Goal: Information Seeking & Learning: Learn about a topic

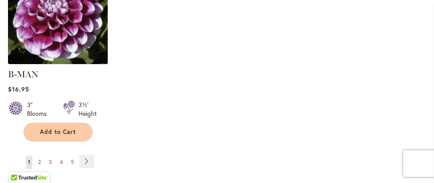
scroll to position [1267, 0]
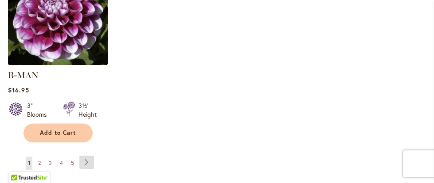
click at [79, 156] on link "Page Next" at bounding box center [86, 162] width 15 height 13
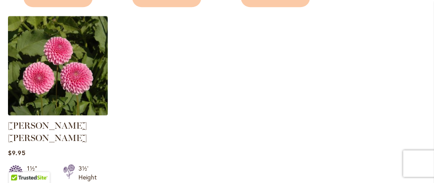
scroll to position [1267, 0]
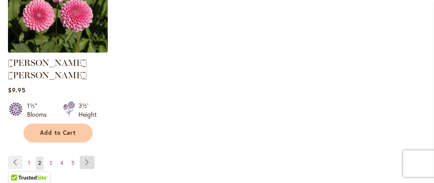
click at [93, 156] on link "Page Next" at bounding box center [87, 162] width 15 height 13
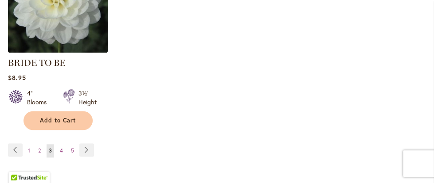
scroll to position [1315, 0]
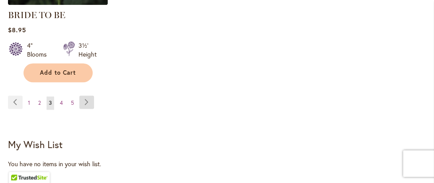
click at [94, 99] on link "Page Next" at bounding box center [86, 102] width 15 height 13
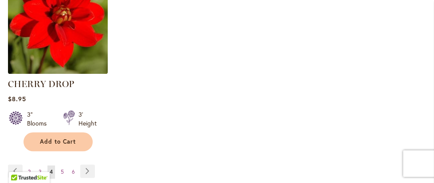
scroll to position [1267, 0]
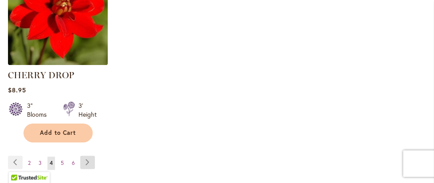
click at [95, 159] on link "Page Next" at bounding box center [87, 162] width 15 height 13
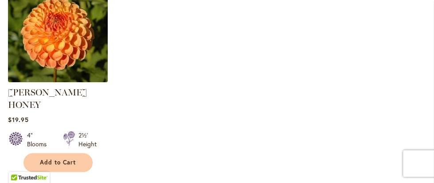
scroll to position [1315, 0]
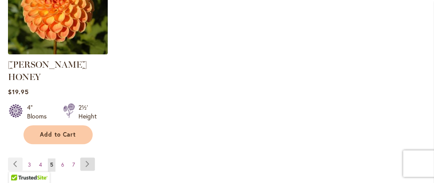
click at [92, 158] on link "Page Next" at bounding box center [87, 164] width 15 height 13
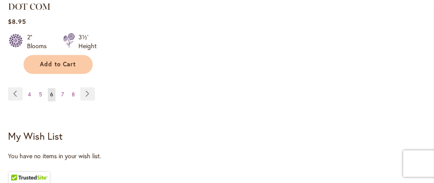
scroll to position [1363, 0]
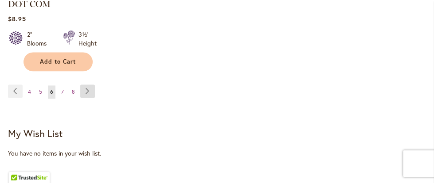
click at [94, 85] on link "Page Next" at bounding box center [87, 91] width 15 height 13
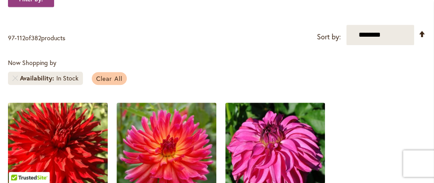
scroll to position [161, 0]
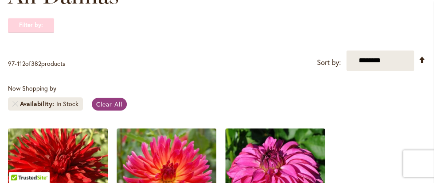
click at [36, 24] on strong "Filter by:" at bounding box center [31, 25] width 46 height 15
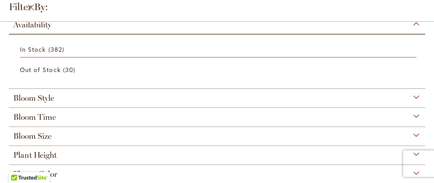
scroll to position [48, 0]
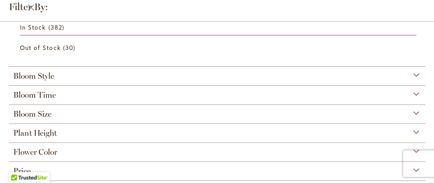
click at [409, 113] on div "Bloom Size" at bounding box center [217, 112] width 416 height 14
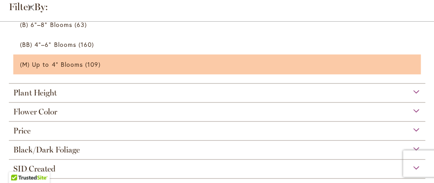
scroll to position [211, 0]
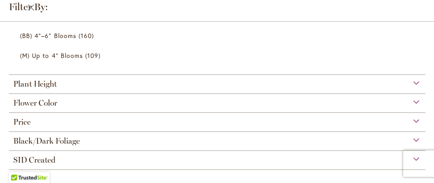
click at [408, 100] on div "Flower Color" at bounding box center [217, 101] width 416 height 14
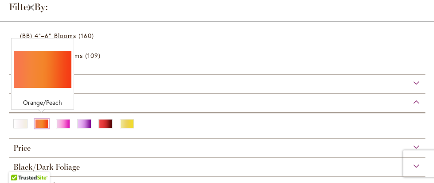
click at [41, 120] on div "Orange/Peach" at bounding box center [42, 123] width 14 height 9
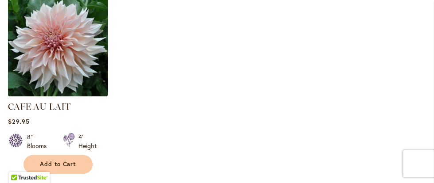
scroll to position [1315, 0]
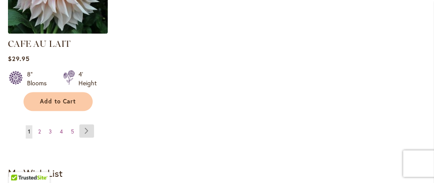
click at [79, 125] on link "Page Next" at bounding box center [86, 131] width 15 height 13
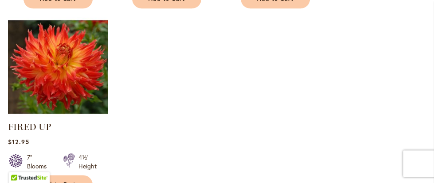
scroll to position [1267, 0]
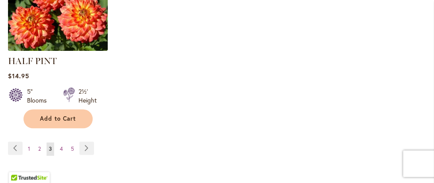
scroll to position [1315, 0]
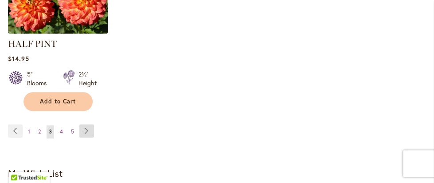
click at [94, 125] on link "Page Next" at bounding box center [86, 131] width 15 height 13
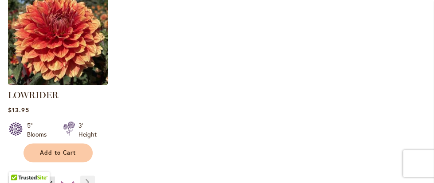
scroll to position [1315, 0]
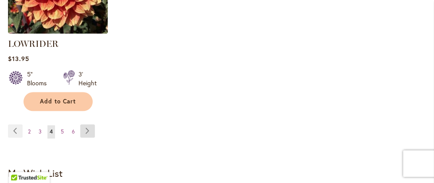
click at [95, 125] on link "Page Next" at bounding box center [87, 131] width 15 height 13
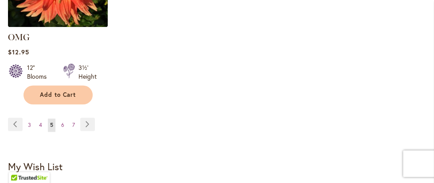
scroll to position [1315, 0]
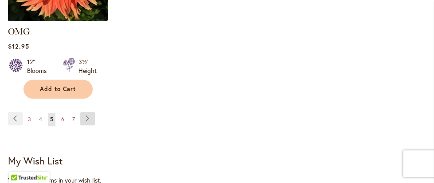
click at [94, 112] on link "Page Next" at bounding box center [87, 118] width 15 height 13
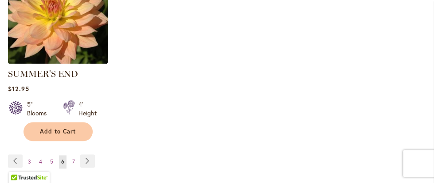
scroll to position [1315, 0]
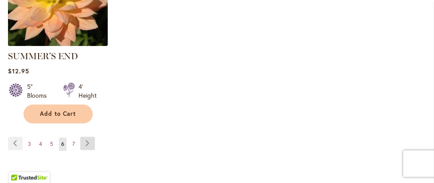
click at [95, 137] on link "Page Next" at bounding box center [87, 143] width 15 height 13
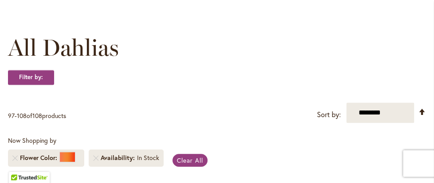
scroll to position [17, 0]
